Goal: Communication & Community: Ask a question

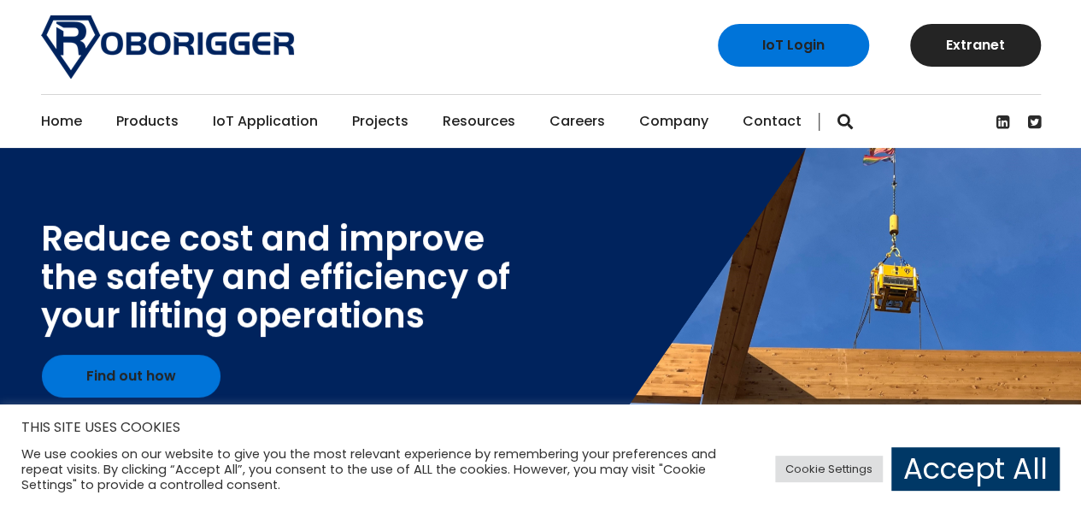
click at [766, 122] on link "Contact" at bounding box center [772, 121] width 59 height 53
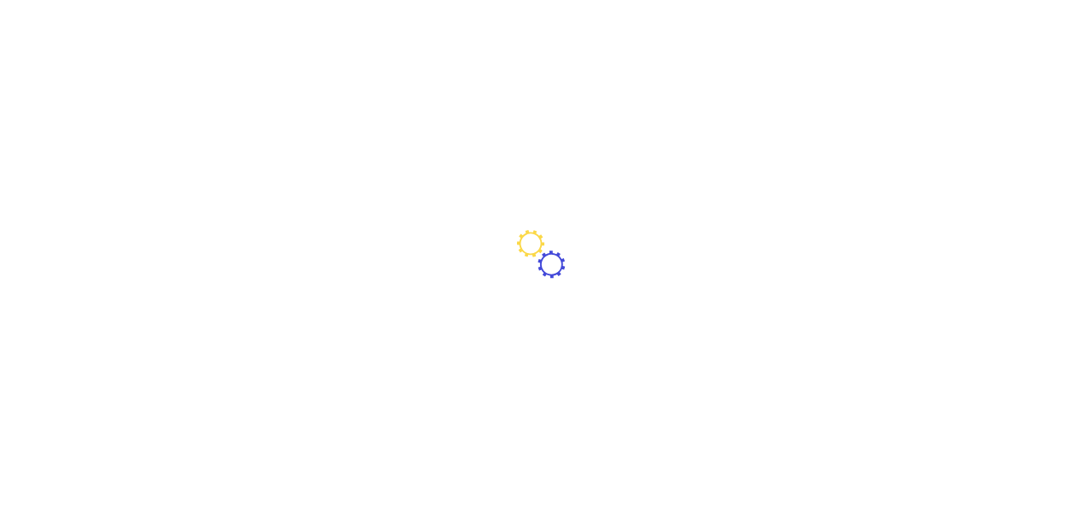
type input "Nigeria"
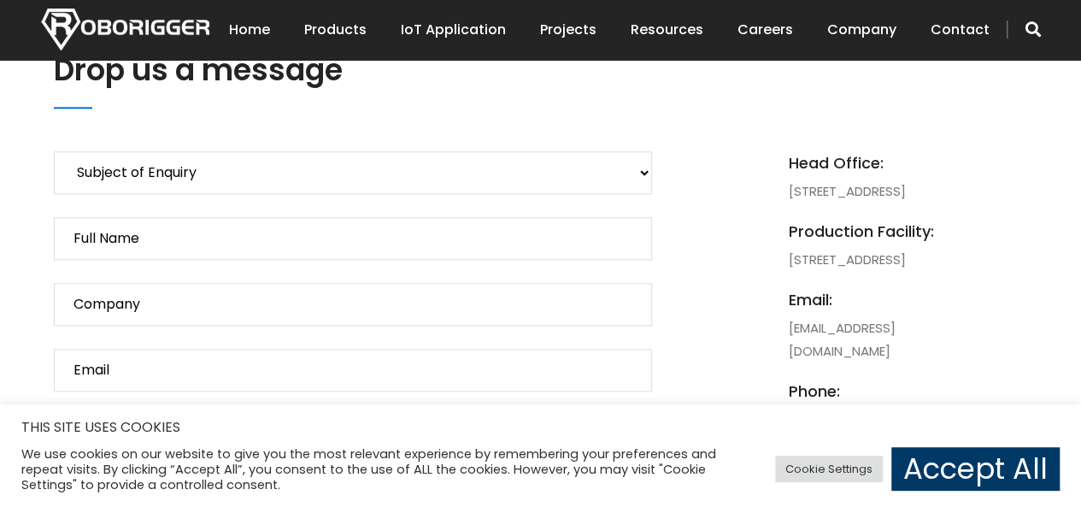
scroll to position [785, 0]
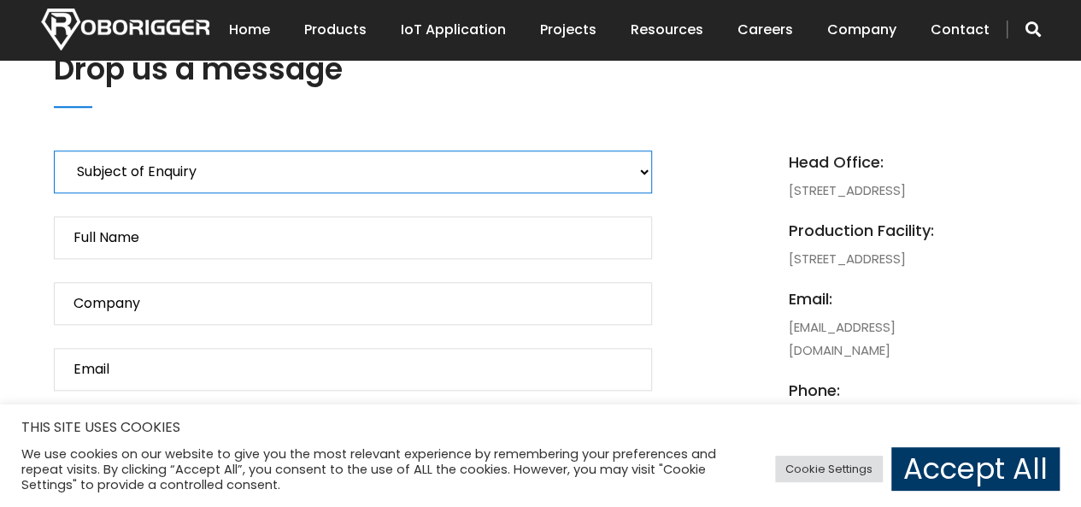
click at [222, 162] on select "Subject of Enquiry Roborigger Rental Roborigger Purchase Customised Solution Lu…" at bounding box center [353, 171] width 598 height 43
select select "Ludwig Hook Enquiry"
click at [54, 150] on select "Subject of Enquiry Roborigger Rental Roborigger Purchase Customised Solution Lu…" at bounding box center [353, 171] width 598 height 43
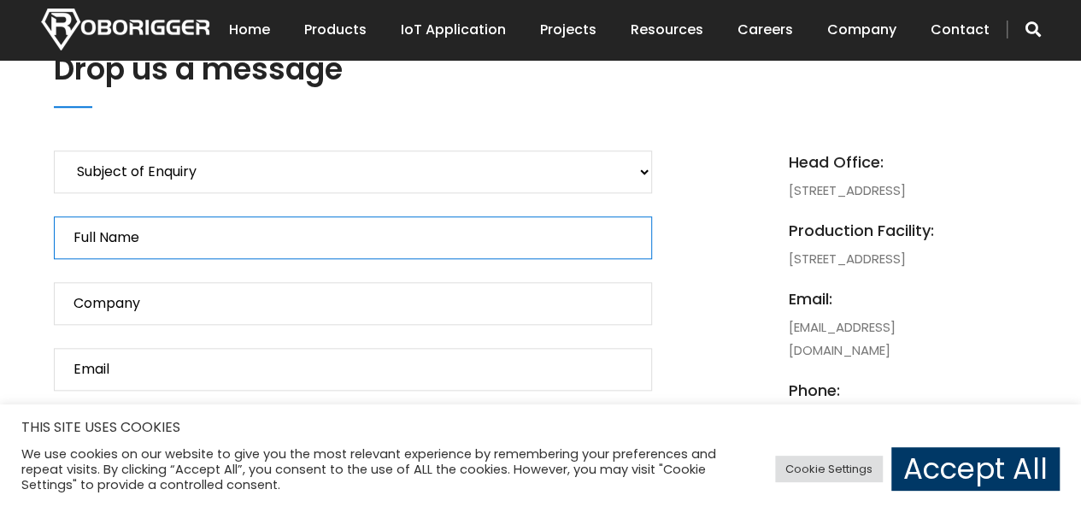
click at [175, 234] on input "Full Name" at bounding box center [353, 237] width 598 height 43
click at [218, 247] on input "Full Name" at bounding box center [353, 237] width 598 height 43
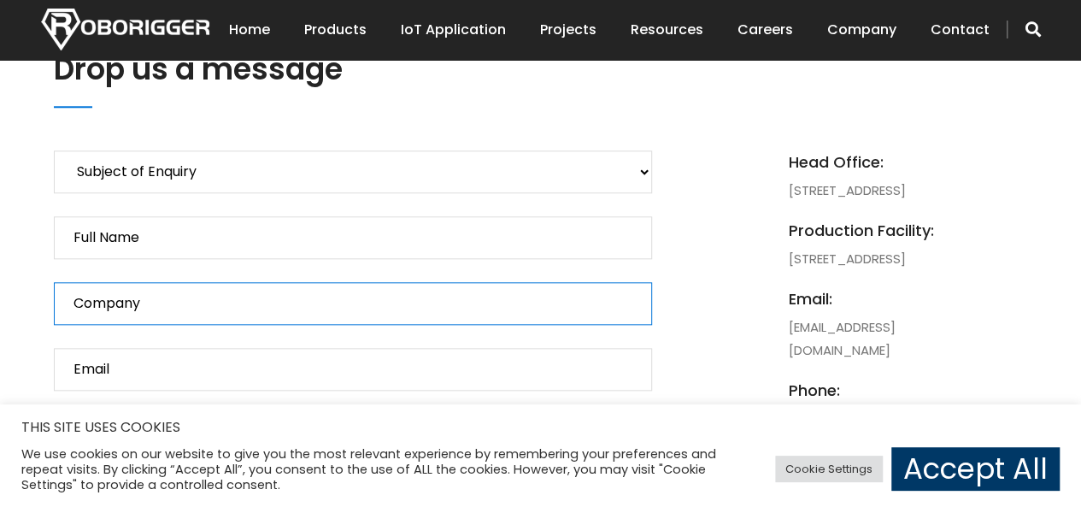
click at [215, 296] on input "Company" at bounding box center [353, 303] width 598 height 43
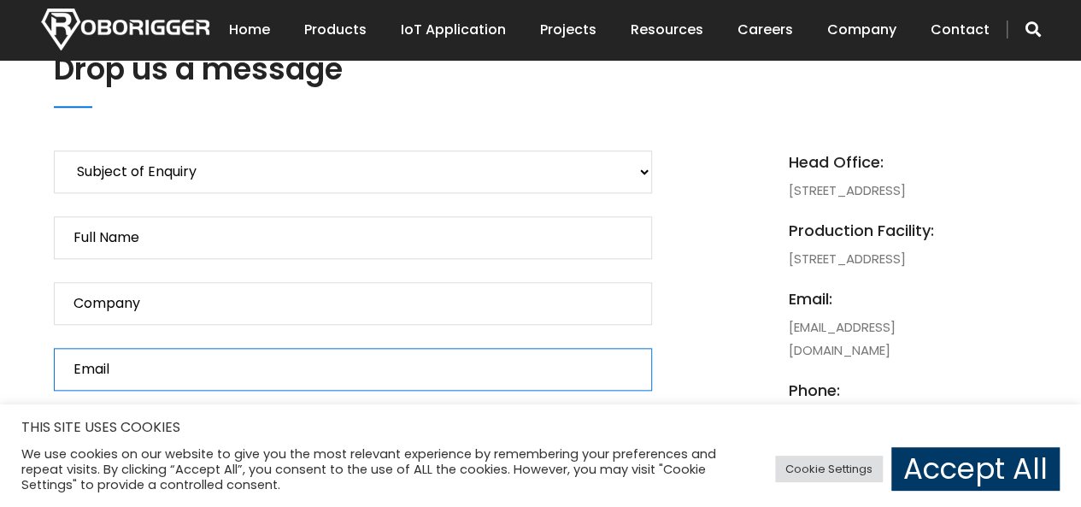
click at [145, 368] on input "Email" at bounding box center [353, 369] width 598 height 43
click at [219, 371] on input "Email" at bounding box center [353, 369] width 598 height 43
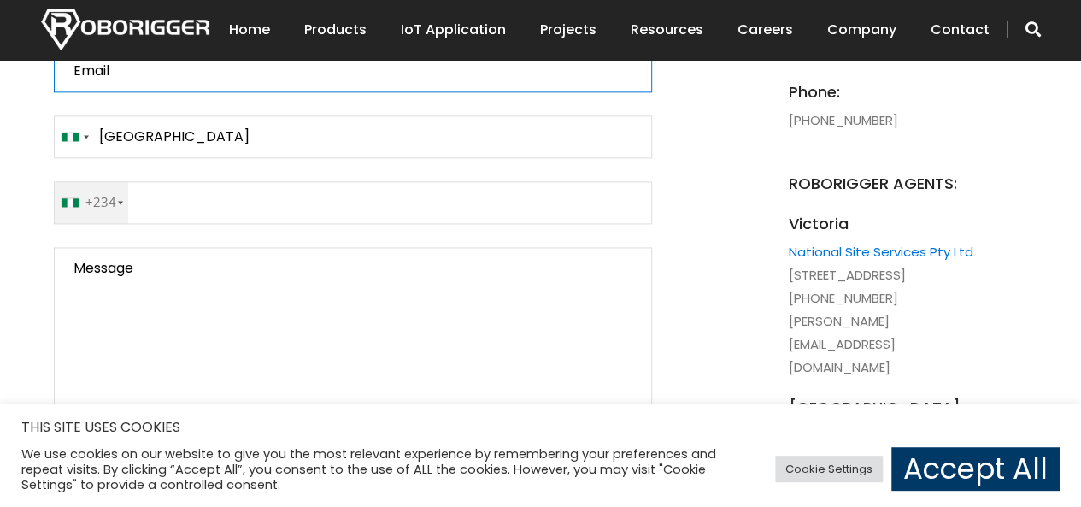
scroll to position [969, 0]
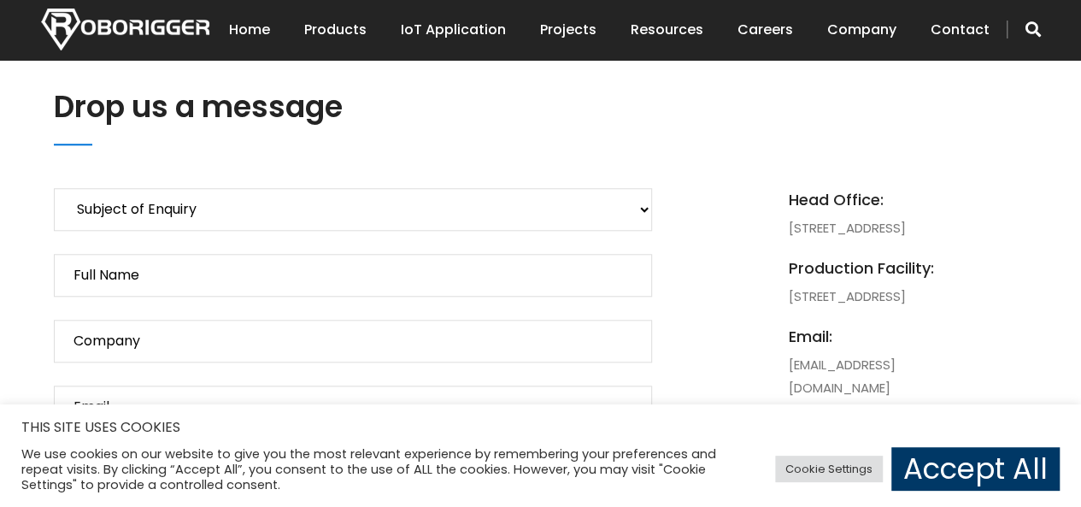
scroll to position [719, 0]
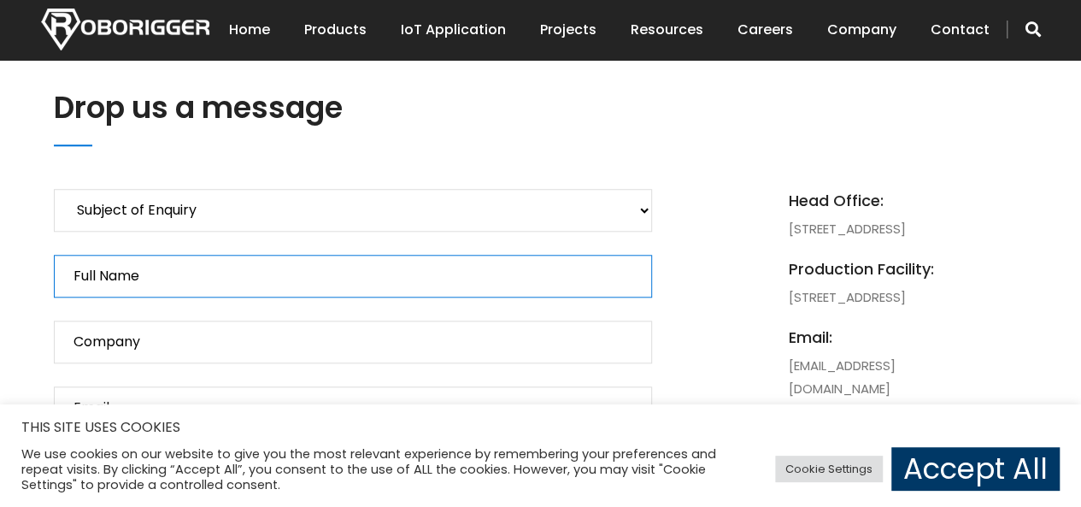
click at [304, 266] on input "Full Name" at bounding box center [353, 276] width 598 height 43
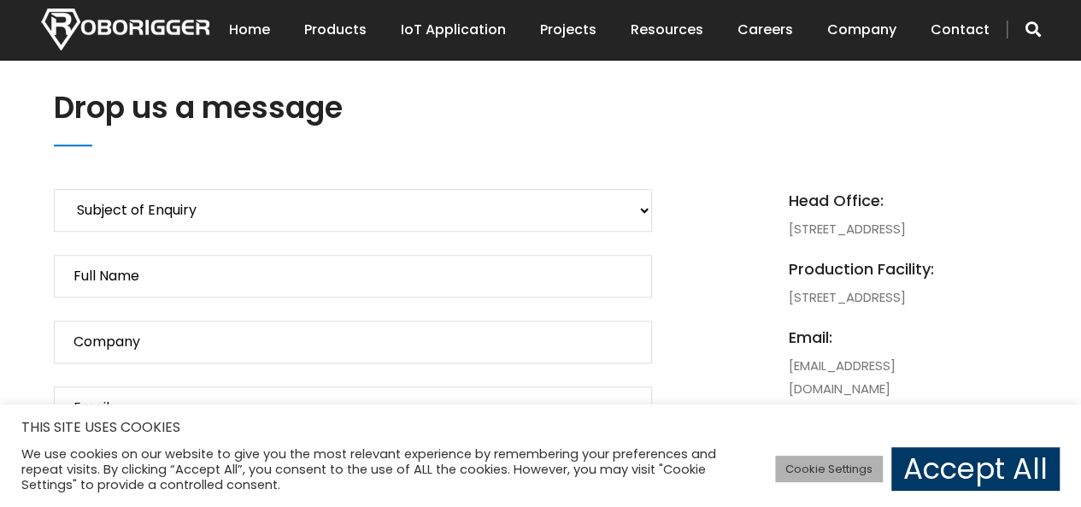
click at [850, 479] on link "Cookie Settings" at bounding box center [829, 469] width 108 height 26
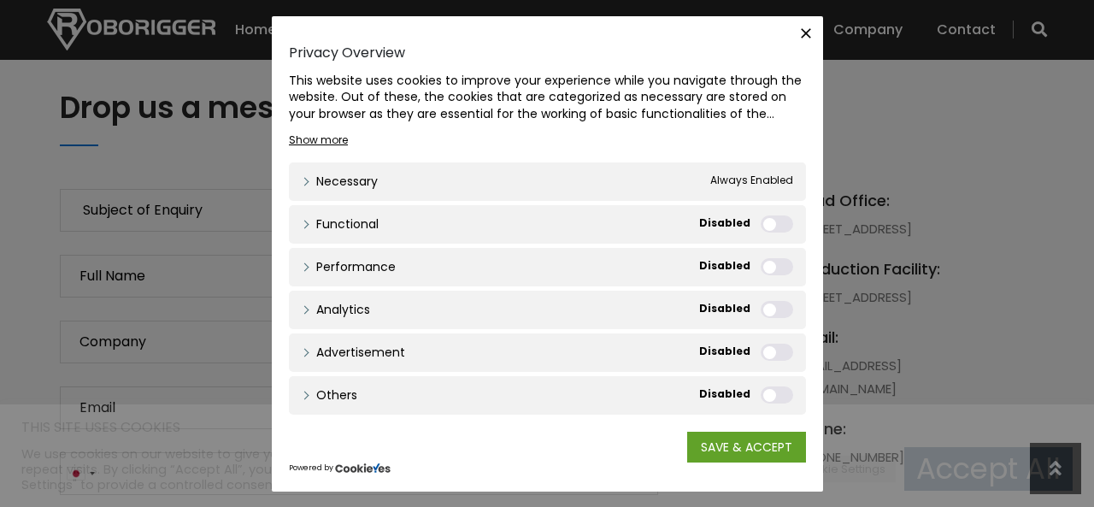
click at [811, 31] on icon "button" at bounding box center [805, 33] width 17 height 17
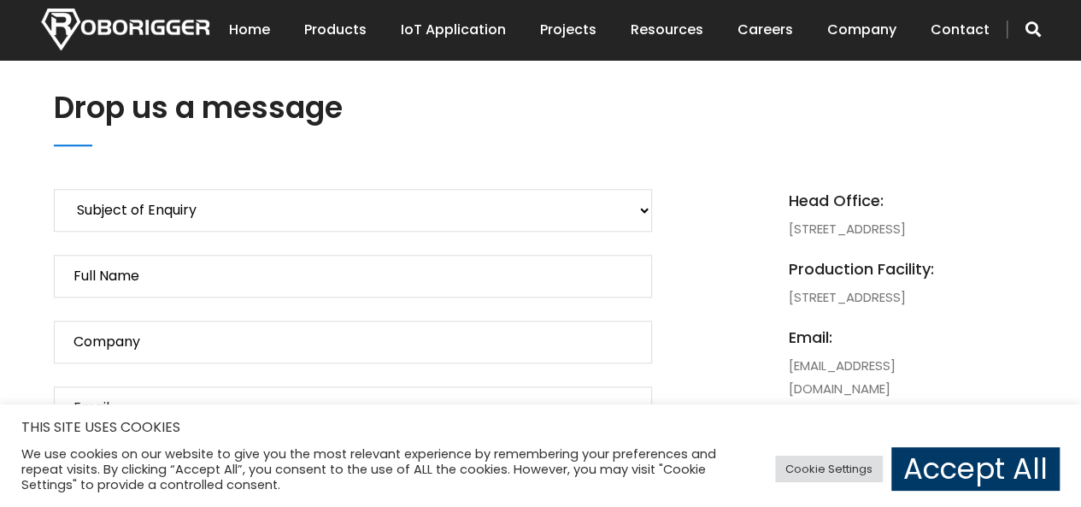
click at [911, 444] on div "Cookie Settings Accept All" at bounding box center [917, 469] width 285 height 52
click at [944, 463] on link "Accept All" at bounding box center [975, 469] width 168 height 44
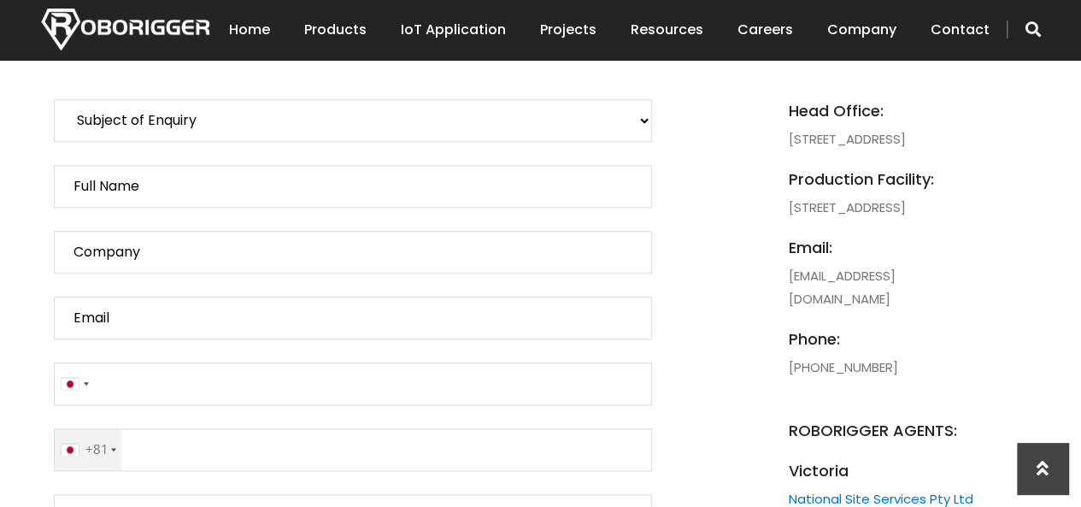
scroll to position [808, 0]
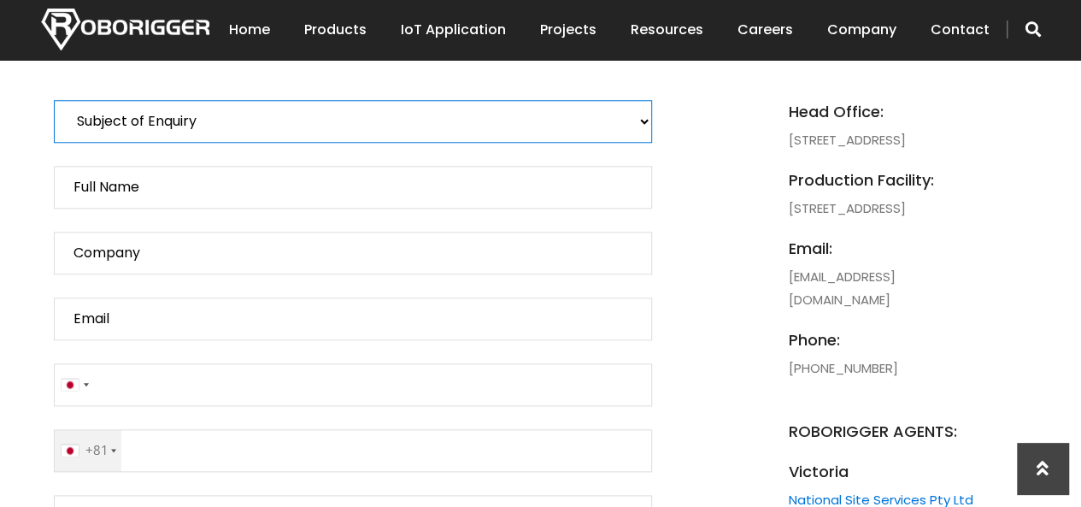
click at [592, 131] on select "Subject of Enquiry Roborigger Rental Roborigger Purchase Customised Solution Lu…" at bounding box center [353, 121] width 598 height 43
click at [543, 138] on select "Subject of Enquiry Roborigger Rental Roborigger Purchase Customised Solution Lu…" at bounding box center [353, 121] width 598 height 43
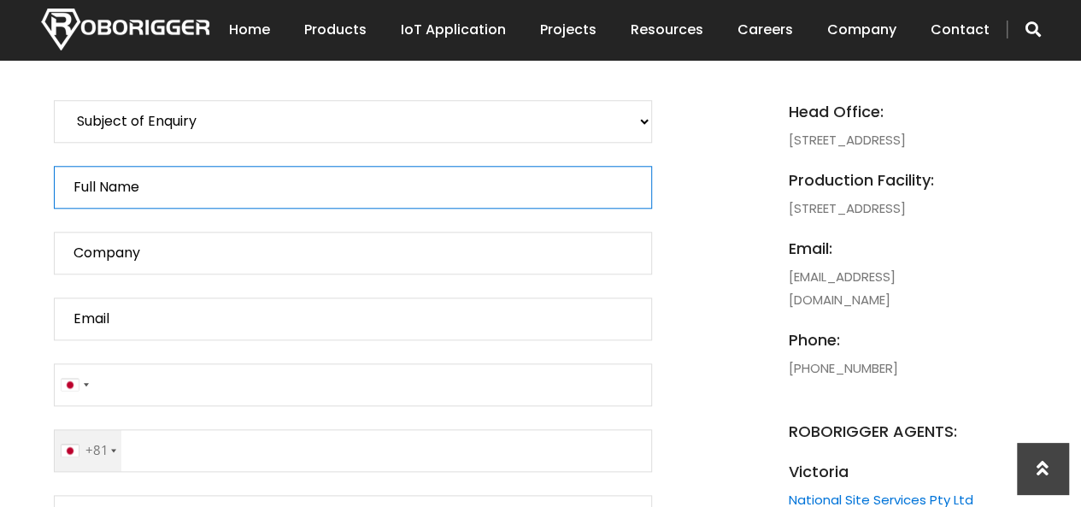
click at [222, 191] on input "Full Name" at bounding box center [353, 187] width 598 height 43
type input "F"
click at [222, 191] on input "Contact form" at bounding box center [353, 187] width 598 height 43
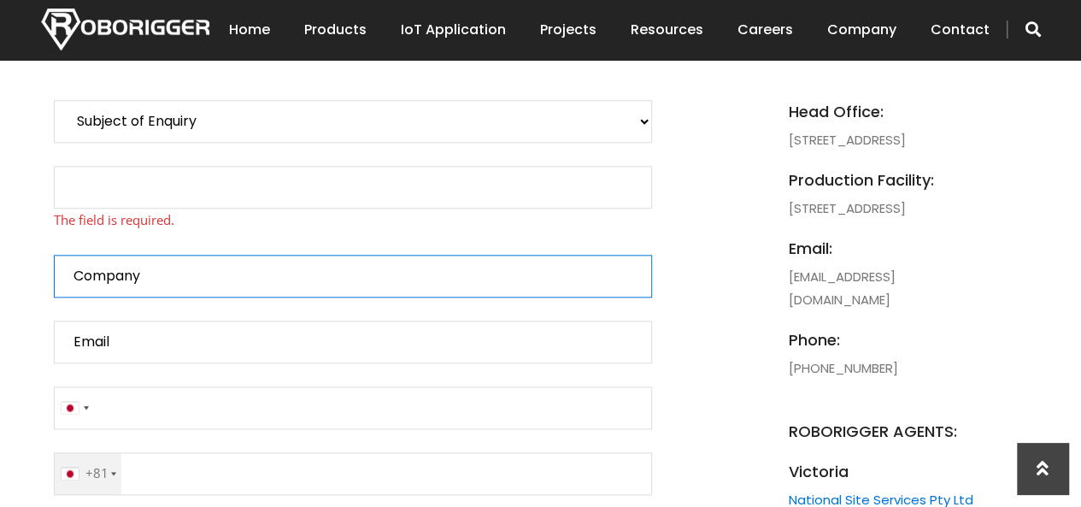
click at [390, 286] on p "Subject of Enquiry Roborigger Rental Roborigger Purchase Customised Solution Lu…" at bounding box center [353, 435] width 598 height 670
type input "C"
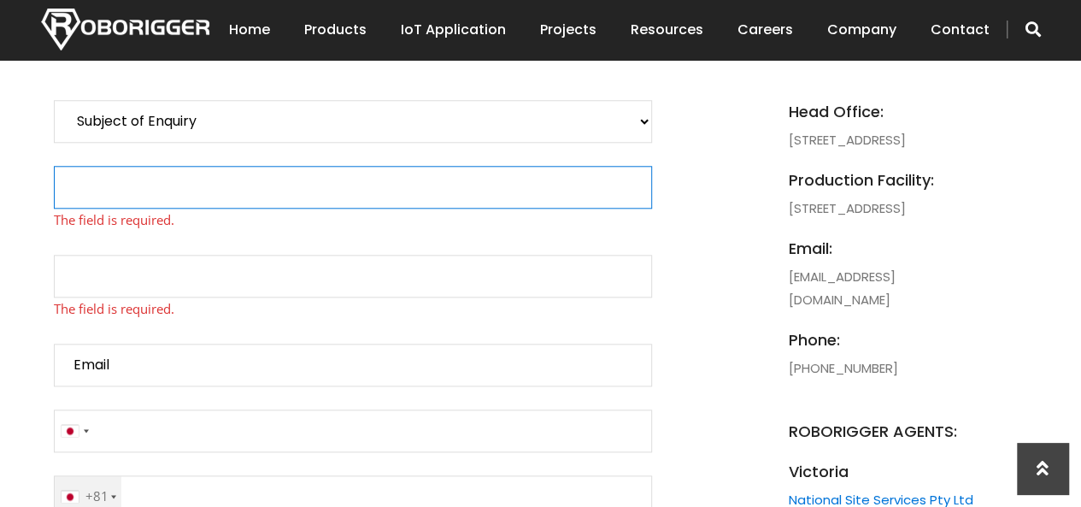
click at [115, 167] on input "Contact form" at bounding box center [353, 187] width 598 height 43
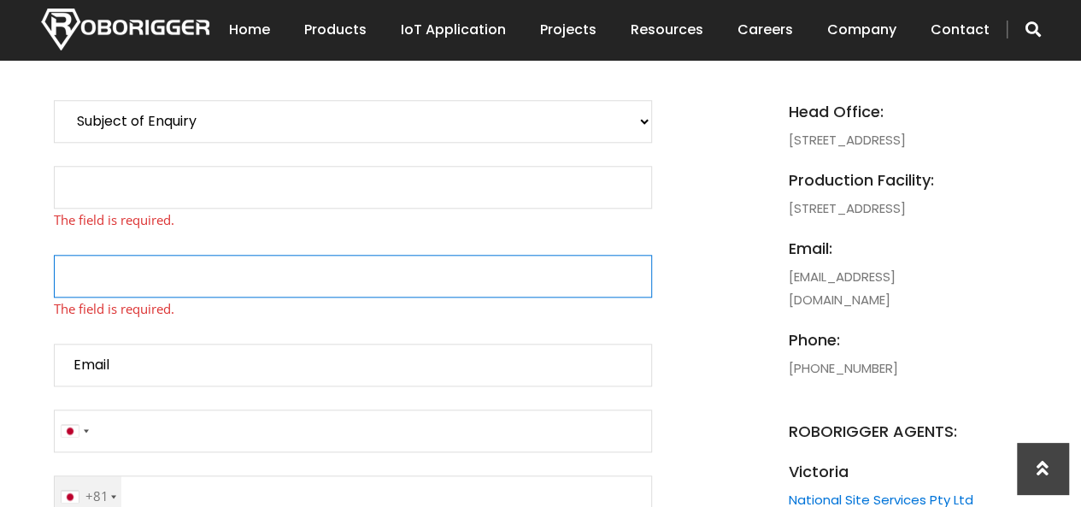
click at [119, 278] on input "Contact form" at bounding box center [353, 276] width 598 height 43
drag, startPoint x: 119, startPoint y: 278, endPoint x: 129, endPoint y: 362, distance: 85.2
click at [129, 362] on p "Subject of Enquiry Roborigger Rental Roborigger Purchase Customised Solution Lu…" at bounding box center [353, 446] width 598 height 693
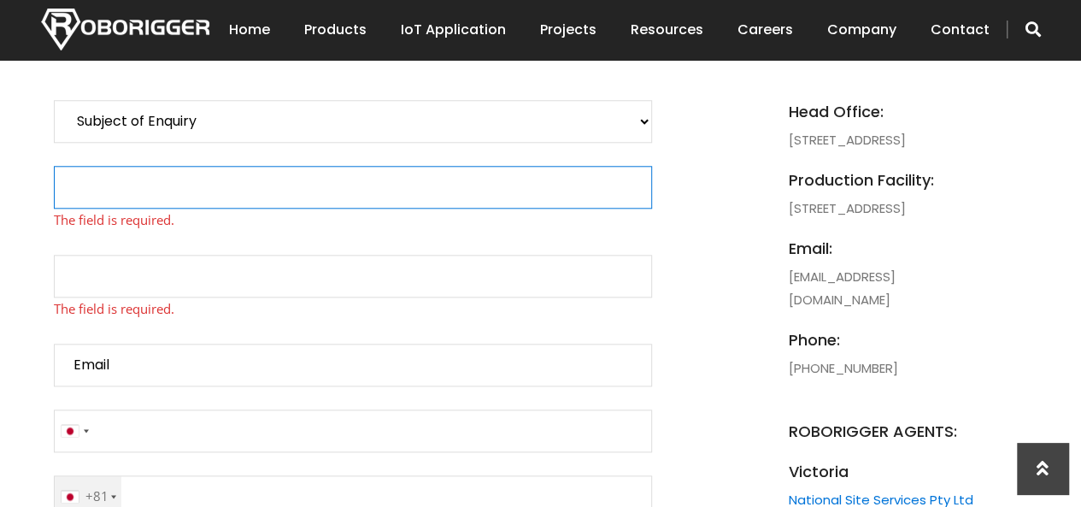
click at [109, 185] on input "Contact form" at bounding box center [353, 187] width 598 height 43
type input "Thuraiya Al Balushi"
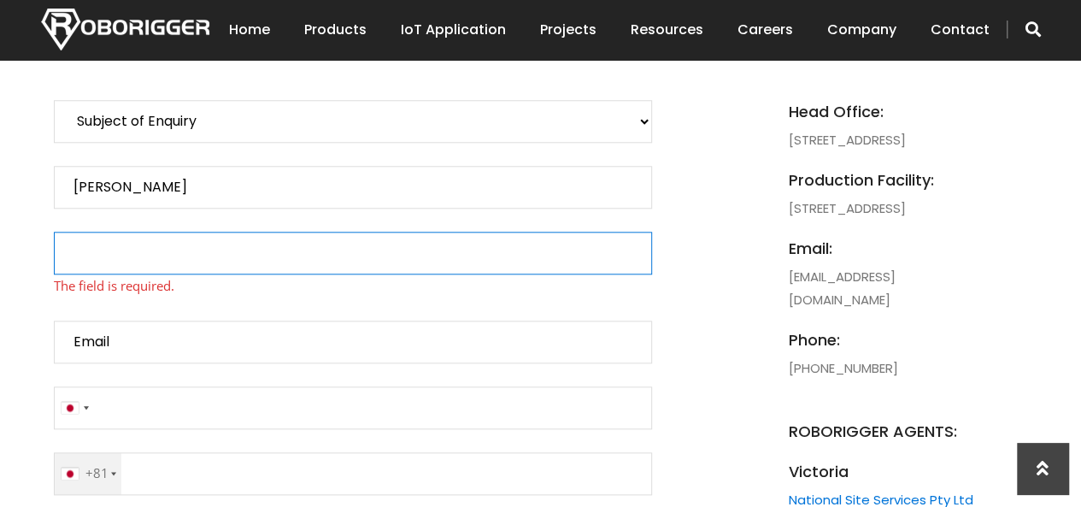
click at [119, 254] on input "Contact form" at bounding box center [353, 253] width 598 height 43
type input "Oman Oil & Gas"
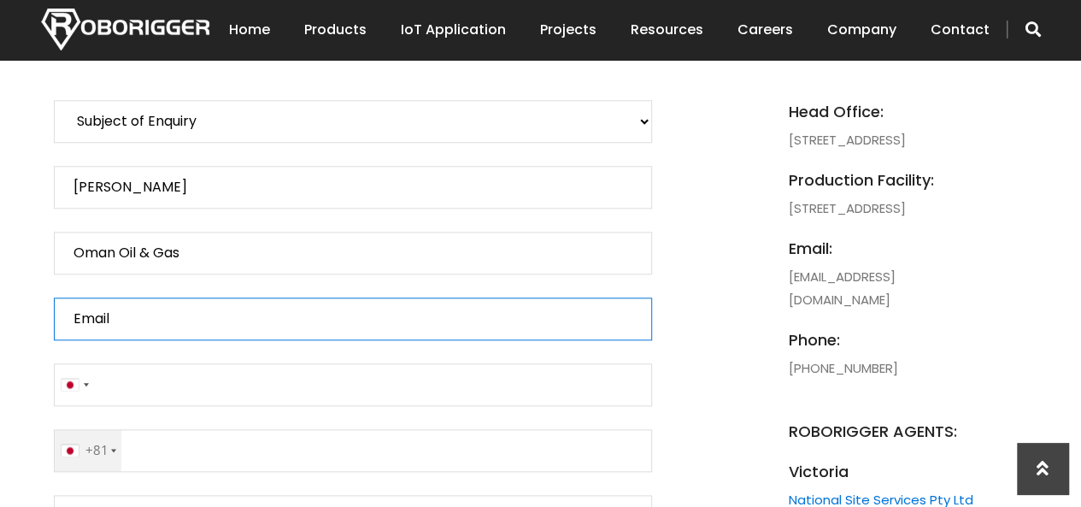
click at [120, 336] on input "Email" at bounding box center [353, 318] width 598 height 43
type input "E"
type input "Vendor@oq-uae.com"
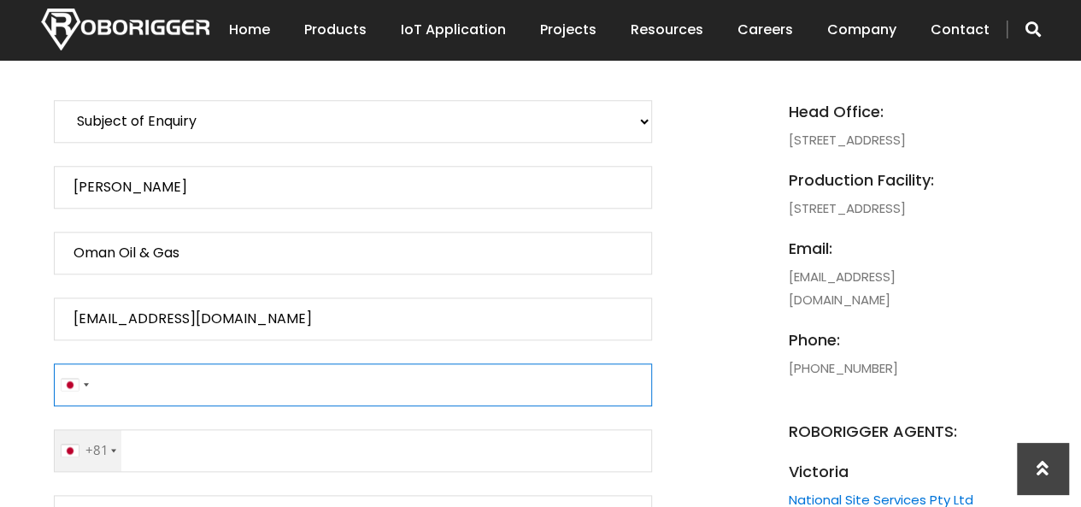
type input "Oman"
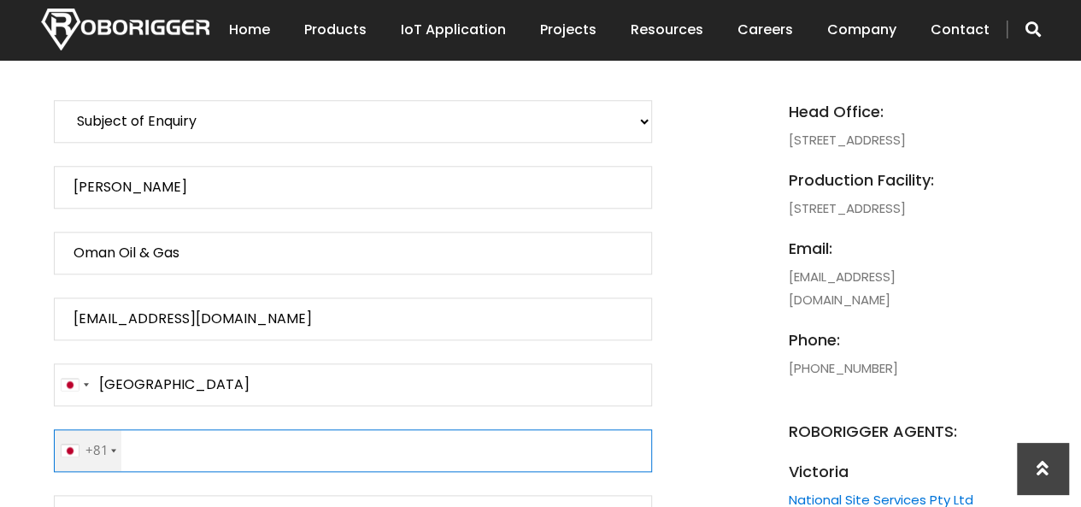
type input "+971564257125"
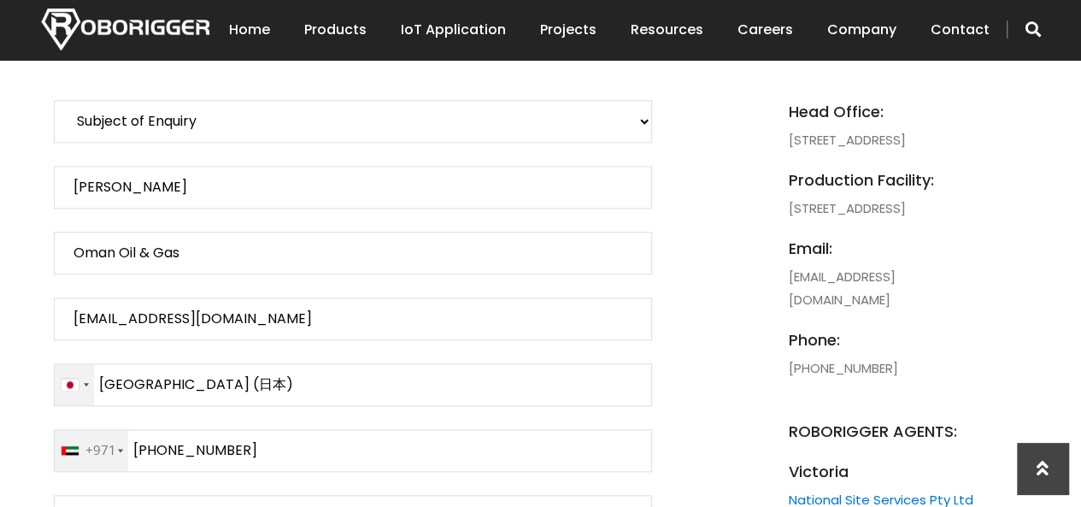
click at [91, 383] on div "Contact form" at bounding box center [74, 384] width 39 height 41
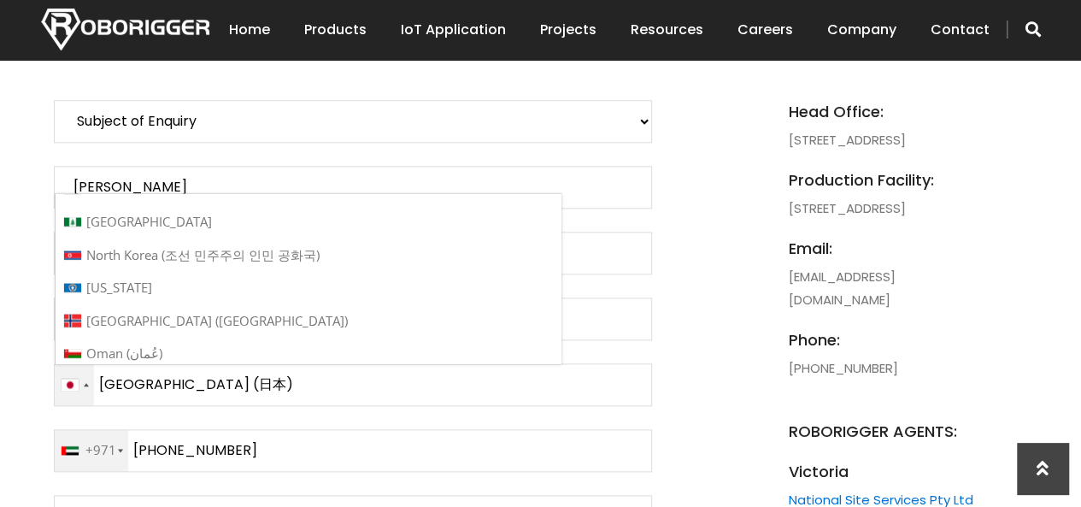
scroll to position [5271, 0]
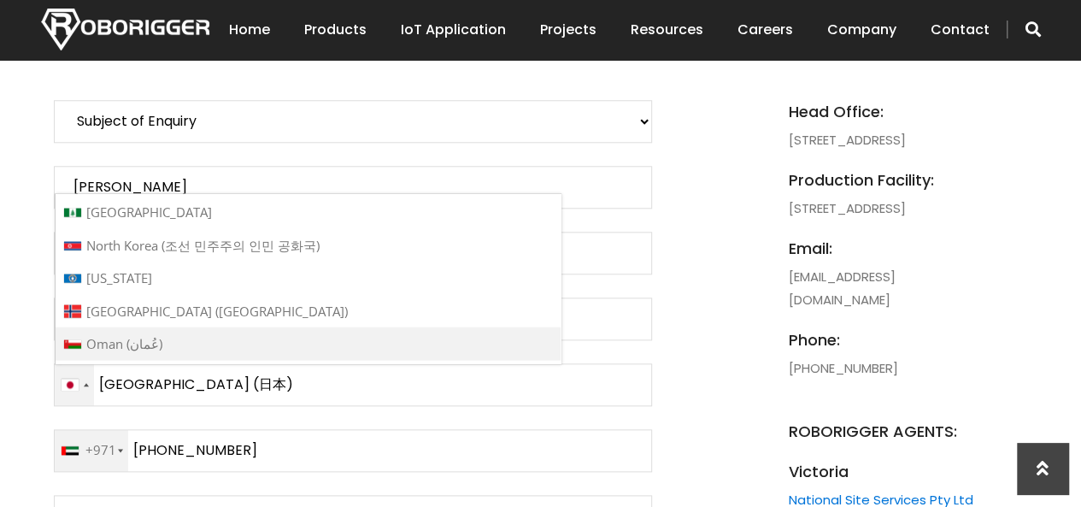
click at [109, 335] on span "Oman (‫عُمان‬‎)" at bounding box center [124, 343] width 76 height 17
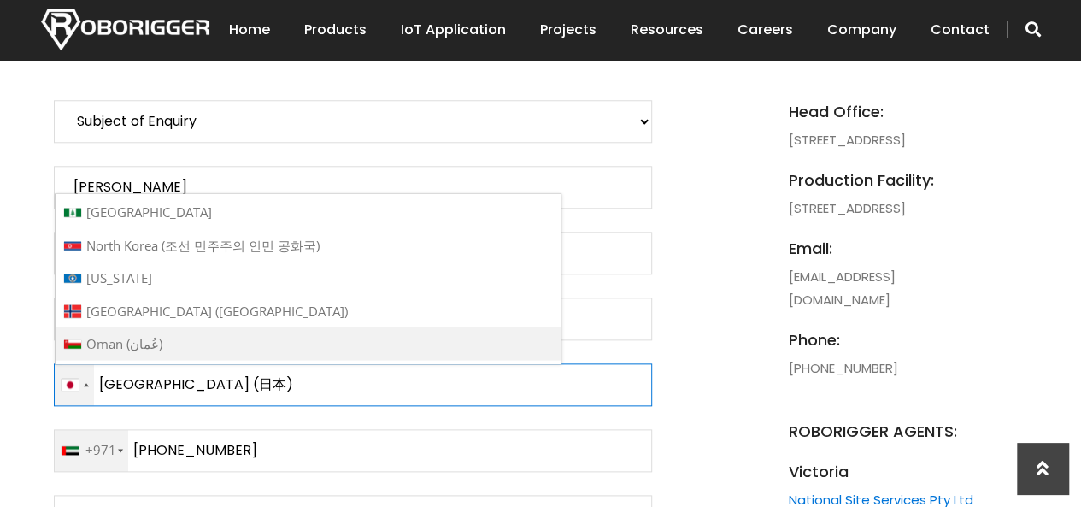
type input "Oman (‫عُمان‬‎)"
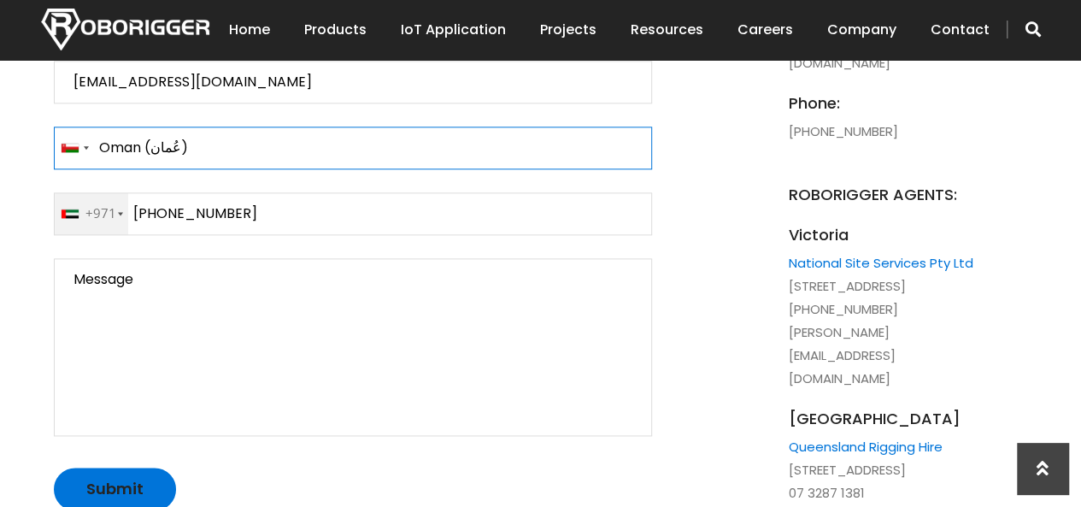
scroll to position [1049, 0]
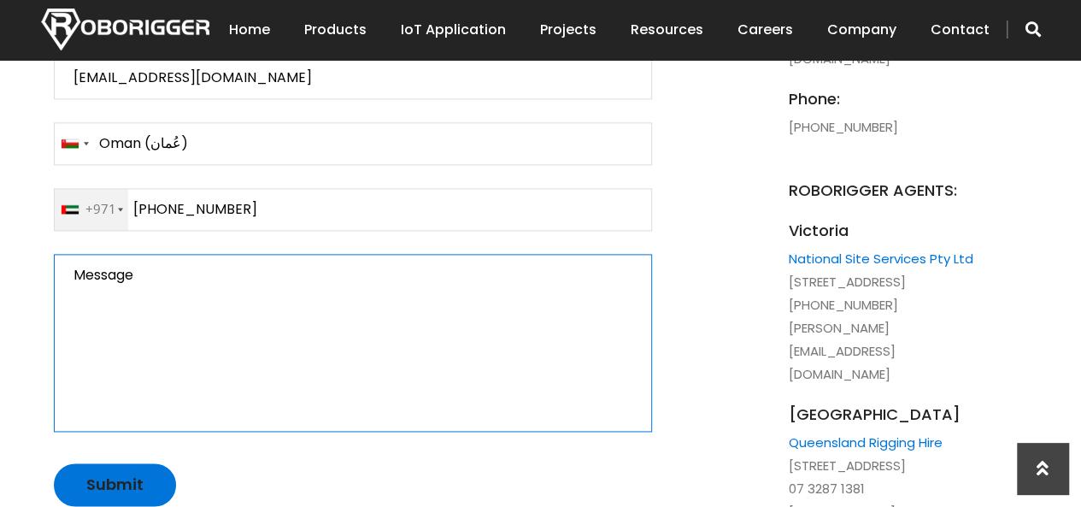
click at [88, 276] on textarea "Message" at bounding box center [353, 343] width 598 height 178
paste textarea "Attn: Contractors, Sub-Contractors & Bidders Oman Oil Company (OQ) is preparing…"
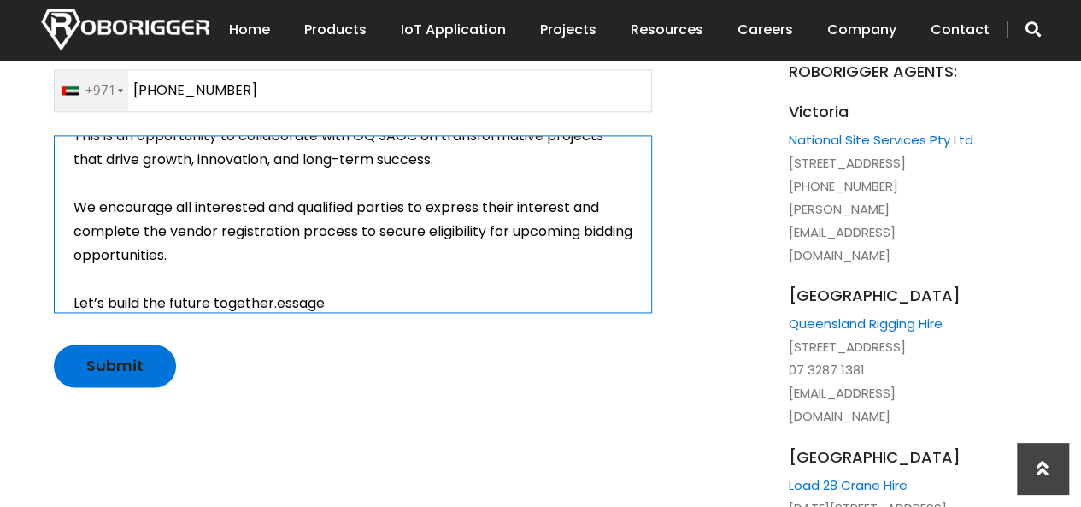
scroll to position [1168, 0]
click at [338, 302] on textarea "Message" at bounding box center [353, 223] width 598 height 178
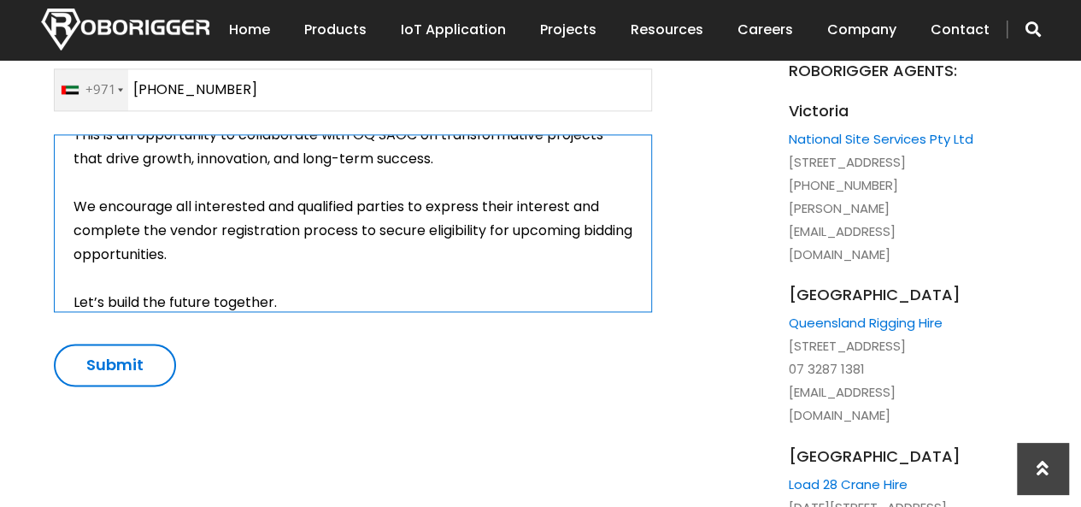
type textarea "MAttn: Contractors, Sub-Contractors & Bidders Oman Oil Company (OQ) is preparin…"
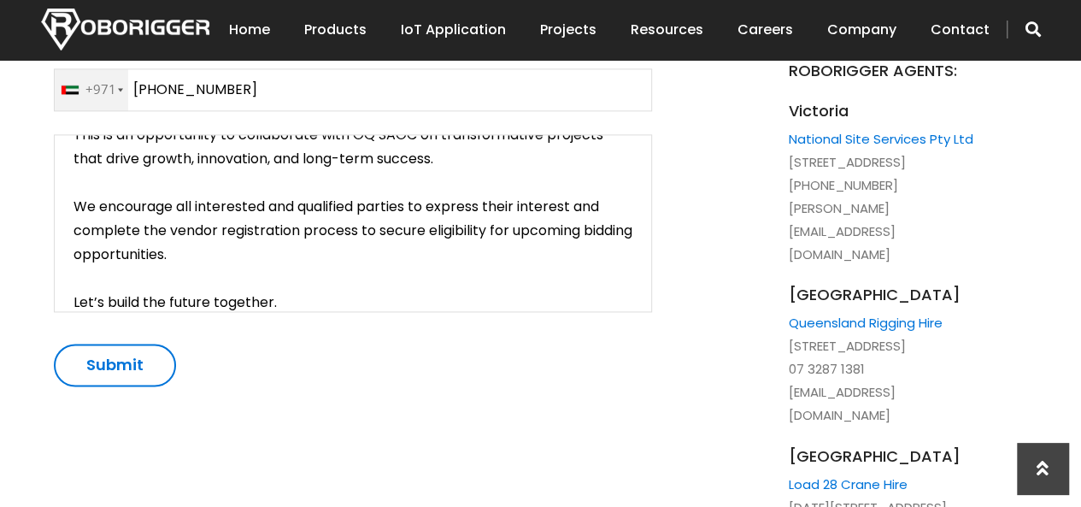
click at [130, 368] on input "Submit" at bounding box center [115, 365] width 122 height 43
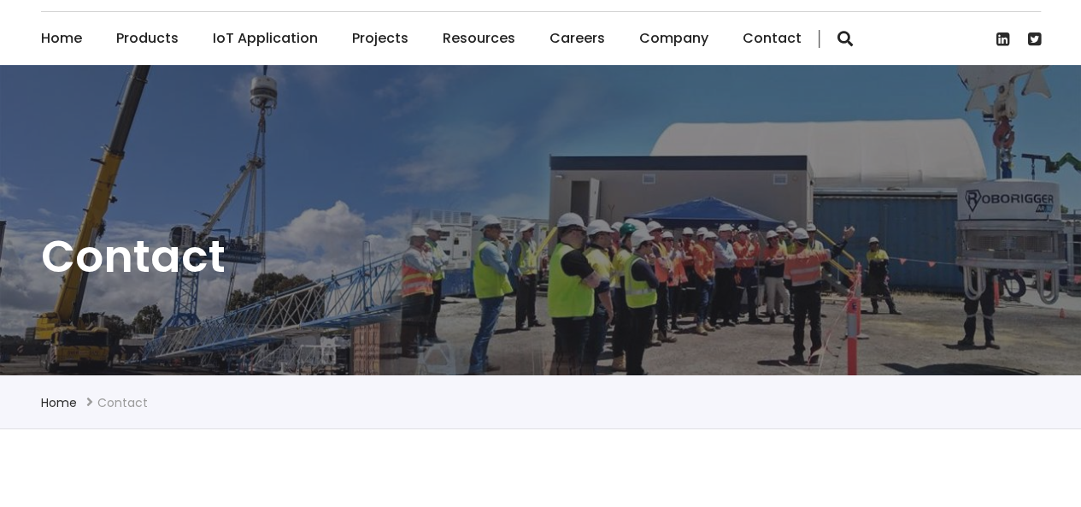
scroll to position [79, 0]
